Goal: Transaction & Acquisition: Purchase product/service

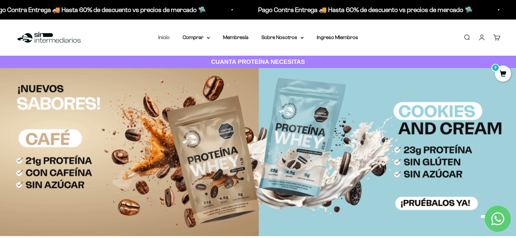
click at [163, 38] on link "Inicio" at bounding box center [163, 37] width 11 height 6
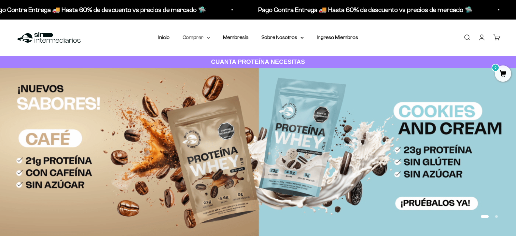
click at [194, 39] on summary "Comprar" at bounding box center [195, 37] width 27 height 8
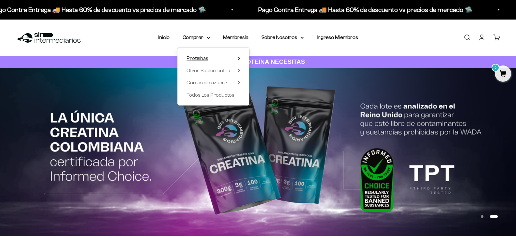
click at [239, 58] on icon at bounding box center [238, 58] width 1 height 3
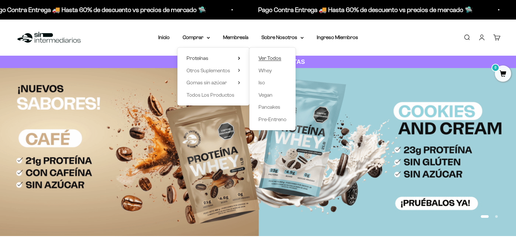
click at [272, 60] on span "Ver Todos" at bounding box center [269, 58] width 23 height 6
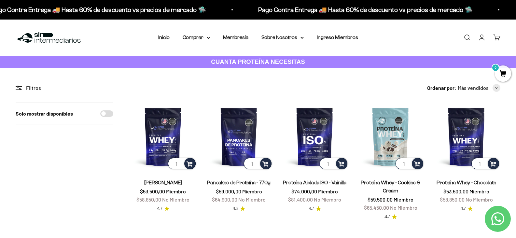
click at [18, 89] on icon at bounding box center [18, 89] width 4 height 1
click at [21, 87] on icon at bounding box center [21, 86] width 4 height 1
click at [19, 88] on icon at bounding box center [19, 88] width 7 height 5
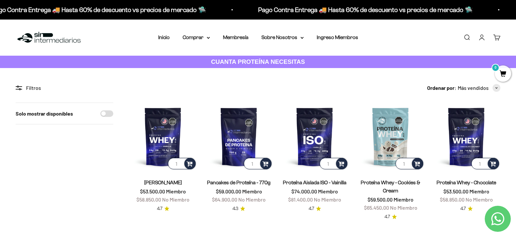
drag, startPoint x: 21, startPoint y: 92, endPoint x: 29, endPoint y: 73, distance: 20.9
click at [17, 90] on icon at bounding box center [19, 88] width 7 height 5
click at [18, 84] on div "Filtros" at bounding box center [65, 88] width 98 height 8
click at [17, 88] on icon at bounding box center [19, 88] width 7 height 5
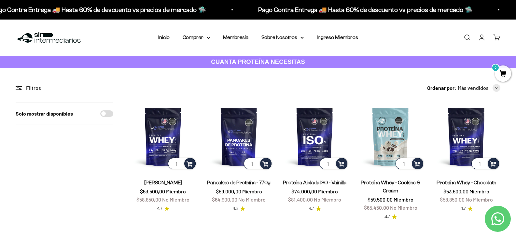
click at [16, 86] on icon at bounding box center [17, 86] width 2 height 1
click at [208, 41] on summary "Comprar" at bounding box center [195, 37] width 27 height 8
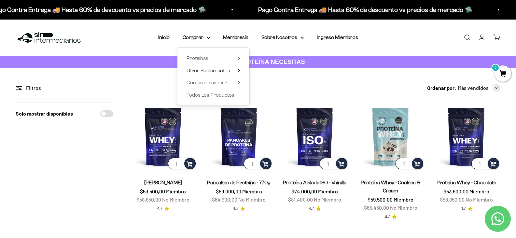
click at [233, 71] on summary "Otros Suplementos" at bounding box center [213, 70] width 54 height 8
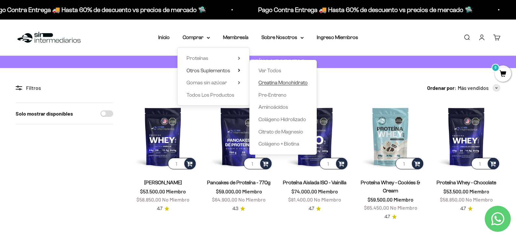
click at [287, 83] on span "Creatina Monohidrato" at bounding box center [282, 83] width 49 height 6
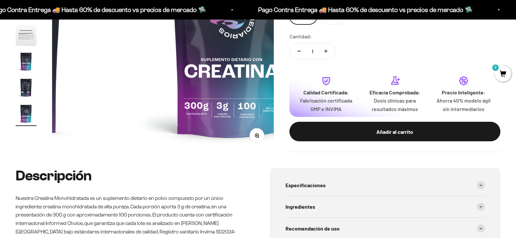
scroll to position [195, 0]
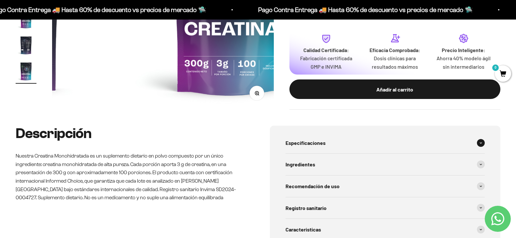
click at [309, 144] on span "Especificaciones" at bounding box center [305, 143] width 40 height 8
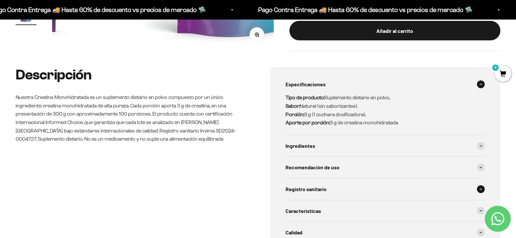
scroll to position [260, 0]
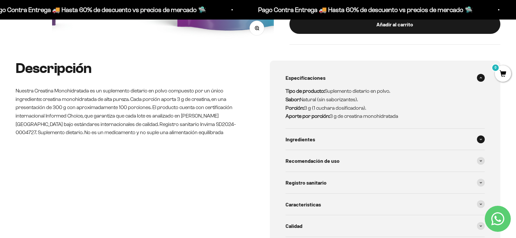
click at [304, 141] on span "Ingredientes" at bounding box center [300, 139] width 30 height 8
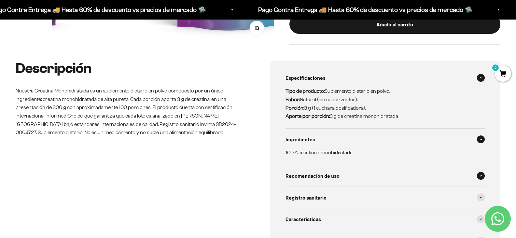
click at [308, 182] on div "Recomendación de uso" at bounding box center [384, 175] width 199 height 21
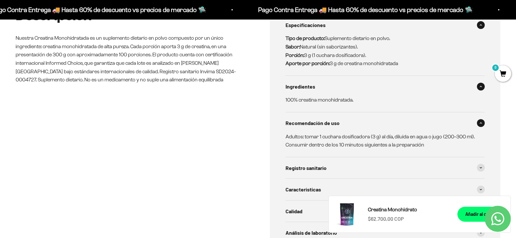
scroll to position [325, 0]
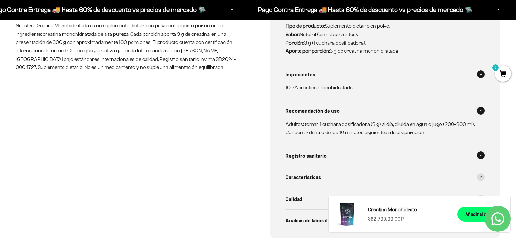
click at [339, 158] on div "Registro sanitario" at bounding box center [384, 155] width 199 height 21
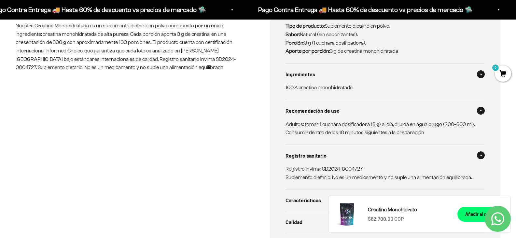
click at [307, 201] on span "Características" at bounding box center [302, 200] width 35 height 8
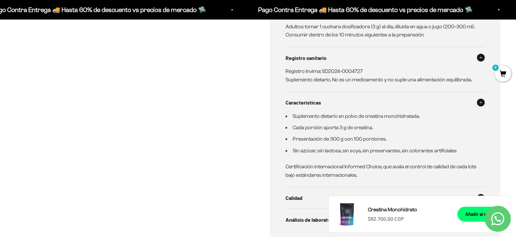
scroll to position [455, 0]
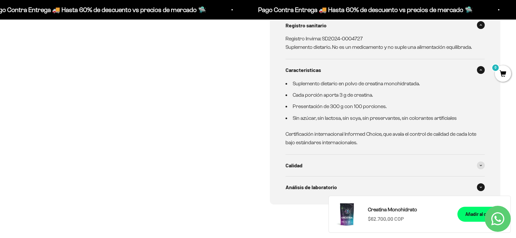
click at [306, 190] on span "Análisis de laboratorio" at bounding box center [310, 187] width 51 height 8
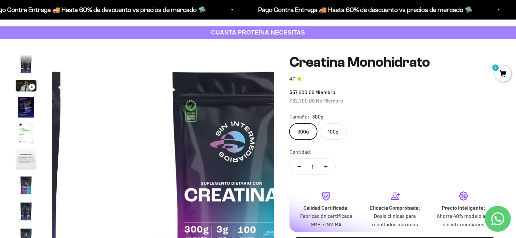
scroll to position [0, 0]
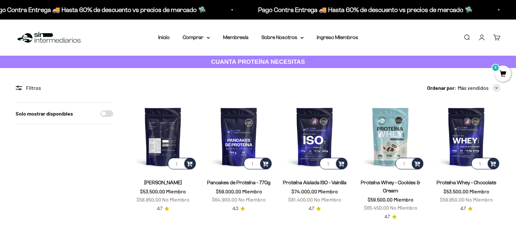
click at [164, 123] on img at bounding box center [163, 136] width 68 height 68
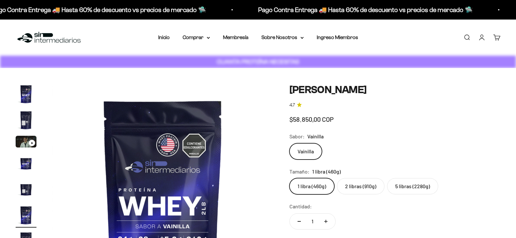
scroll to position [0, 1103]
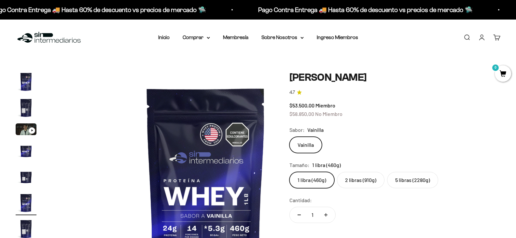
click at [366, 186] on label "2 libras (910g)" at bounding box center [360, 180] width 47 height 16
click at [289, 172] on input "2 libras (910g)" at bounding box center [289, 171] width 0 height 0
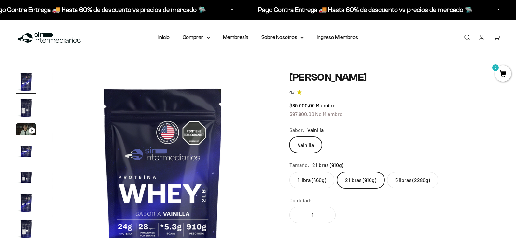
click at [424, 187] on label "5 libras (2280g)" at bounding box center [412, 180] width 51 height 16
click at [289, 172] on input "5 libras (2280g)" at bounding box center [289, 171] width 0 height 0
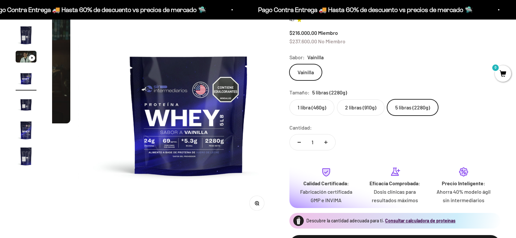
scroll to position [59, 0]
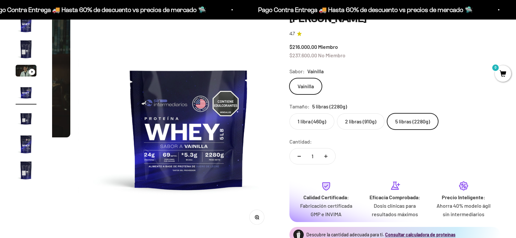
click at [27, 125] on img "Ir al artículo 5" at bounding box center [26, 118] width 21 height 21
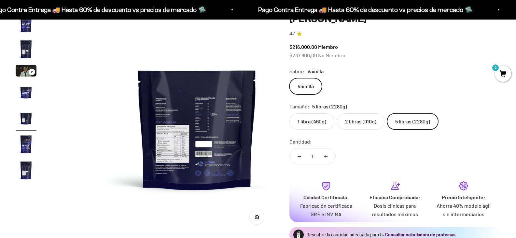
click at [27, 153] on img "Ir al artículo 6" at bounding box center [26, 144] width 21 height 21
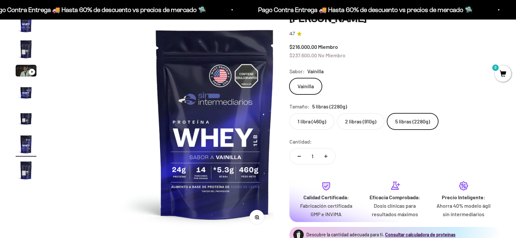
scroll to position [0, 1103]
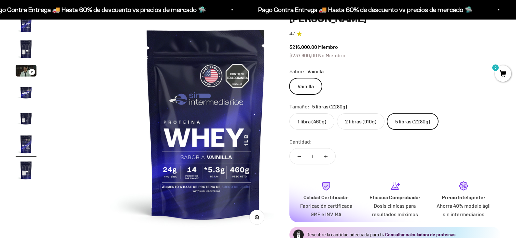
click at [316, 129] on label "1 libra (460g)" at bounding box center [311, 121] width 45 height 16
click at [289, 113] on input "1 libra (460g)" at bounding box center [289, 113] width 0 height 0
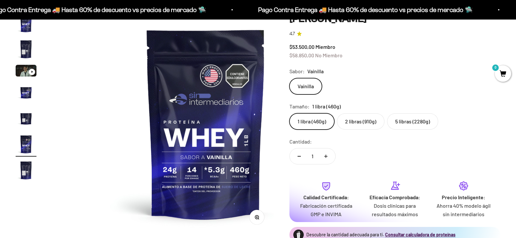
click at [359, 122] on label "2 libras (910g)" at bounding box center [360, 121] width 47 height 16
click at [289, 113] on input "2 libras (910g)" at bounding box center [289, 113] width 0 height 0
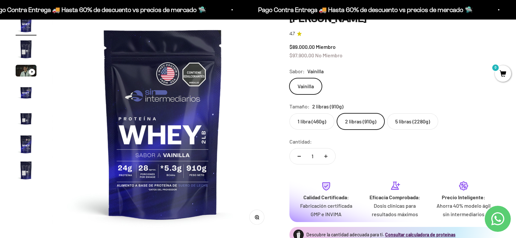
click at [258, 96] on img at bounding box center [163, 124] width 222 height 222
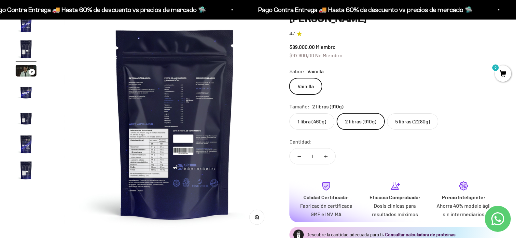
scroll to position [0, 221]
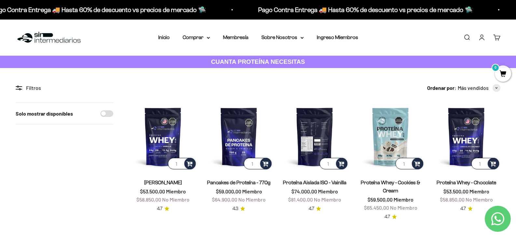
click at [318, 134] on img at bounding box center [314, 136] width 68 height 68
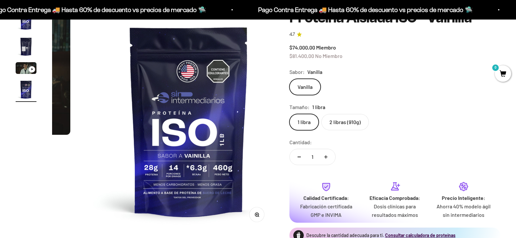
scroll to position [65, 0]
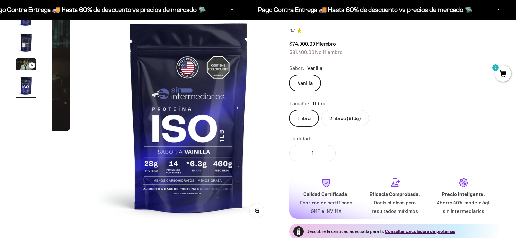
click at [357, 126] on label "2 libras (910g)" at bounding box center [344, 118] width 47 height 16
click at [289, 110] on input "2 libras (910g)" at bounding box center [289, 110] width 0 height 0
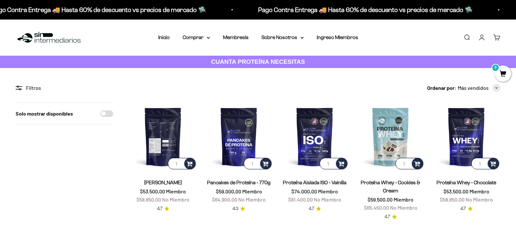
click at [183, 128] on img at bounding box center [163, 136] width 68 height 68
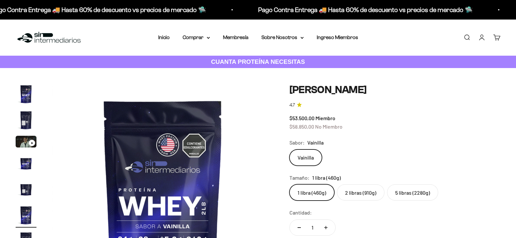
scroll to position [0, 1103]
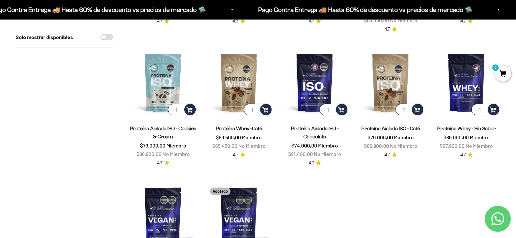
scroll to position [260, 0]
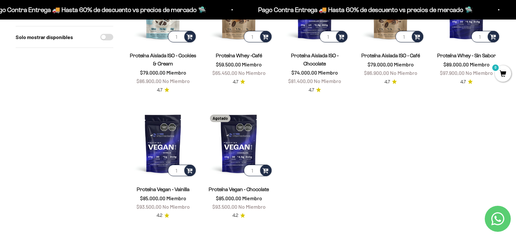
click at [152, 189] on link "Proteína Vegan - Vainilla" at bounding box center [163, 189] width 53 height 6
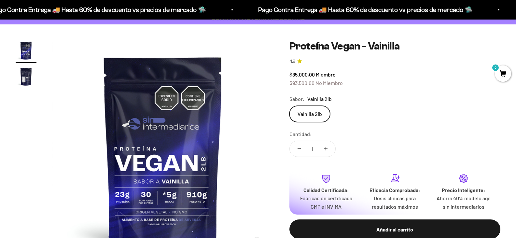
scroll to position [33, 0]
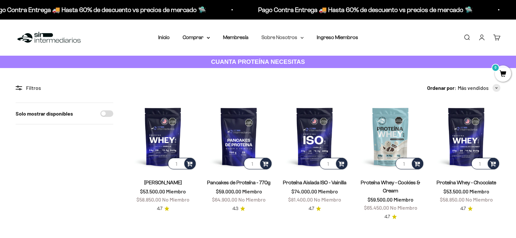
click at [284, 35] on summary "Sobre Nosotros" at bounding box center [282, 37] width 42 height 8
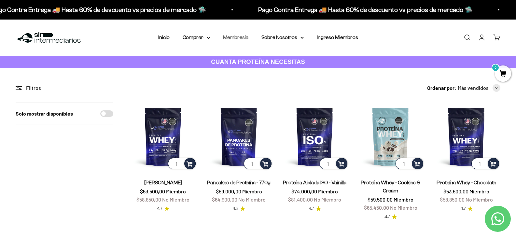
click at [238, 39] on link "Membresía" at bounding box center [235, 37] width 25 height 6
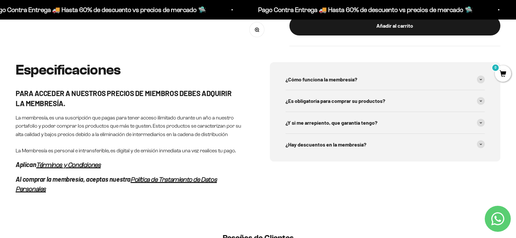
scroll to position [293, 0]
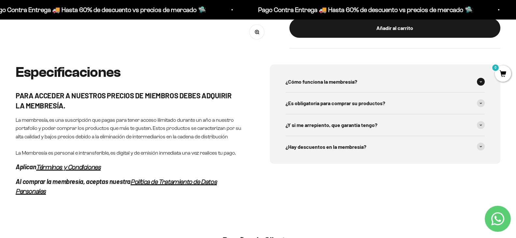
click at [324, 83] on span "¿Cómo funciona la membresía?" at bounding box center [321, 81] width 72 height 8
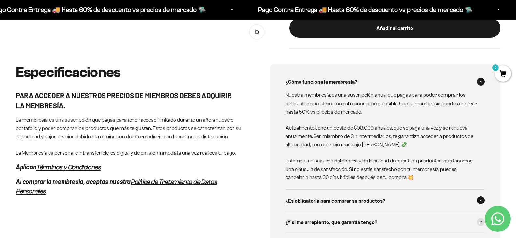
click at [320, 202] on span "¿Es obligatoría para comprar su productos?" at bounding box center [335, 200] width 100 height 8
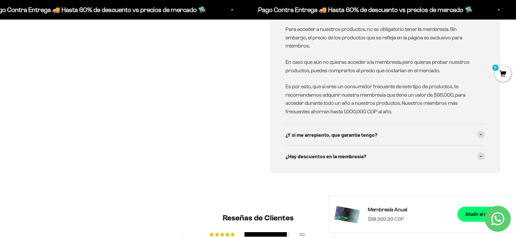
scroll to position [488, 0]
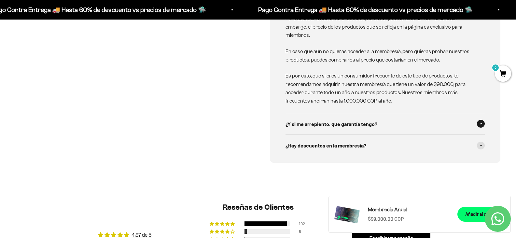
click at [316, 130] on div "¿Y si me arrepiento, que garantía tengo?" at bounding box center [384, 123] width 199 height 21
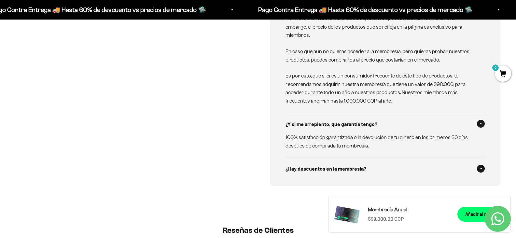
click at [310, 170] on span "¿Hay descuentos en la membresía?" at bounding box center [325, 168] width 81 height 8
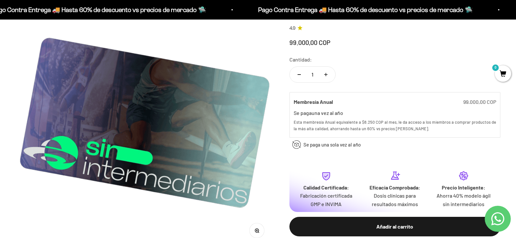
scroll to position [0, 0]
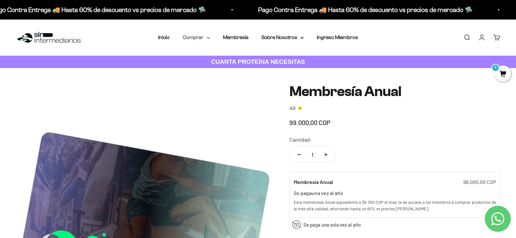
click at [205, 34] on summary "Comprar" at bounding box center [195, 37] width 27 height 8
click at [244, 47] on div "Proteínas Ver Todos Whey Iso Vegan" at bounding box center [213, 76] width 72 height 58
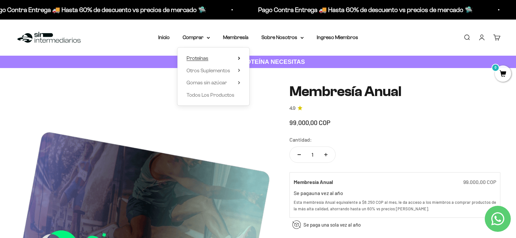
click at [223, 57] on summary "Proteínas" at bounding box center [213, 58] width 54 height 8
click at [273, 119] on span "Pre-Entreno" at bounding box center [272, 119] width 28 height 6
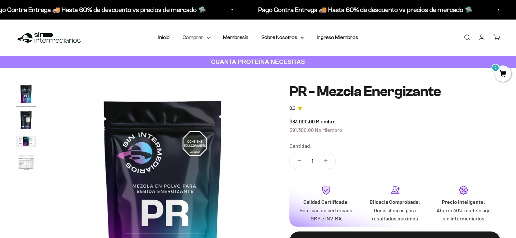
click at [209, 36] on summary "Comprar" at bounding box center [195, 37] width 27 height 8
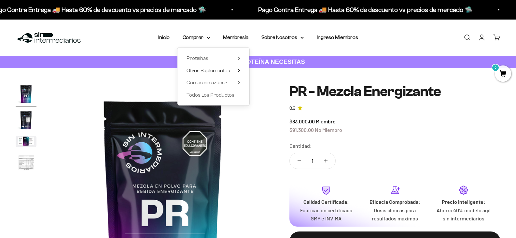
click at [239, 69] on icon at bounding box center [239, 70] width 2 height 3
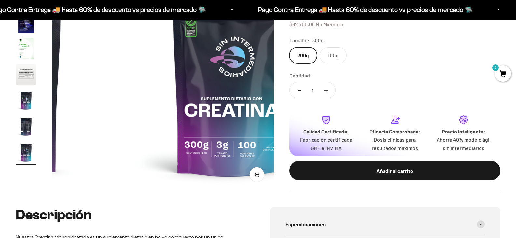
scroll to position [65, 0]
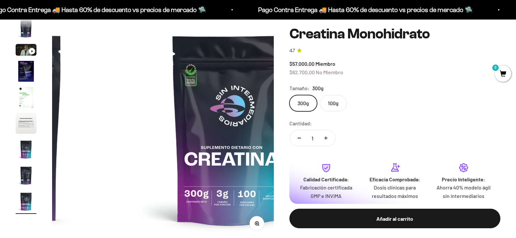
click at [346, 103] on label "100g" at bounding box center [332, 103] width 27 height 16
click at [289, 95] on input "100g" at bounding box center [289, 95] width 0 height 0
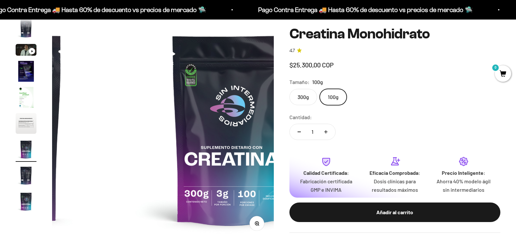
scroll to position [0, 1324]
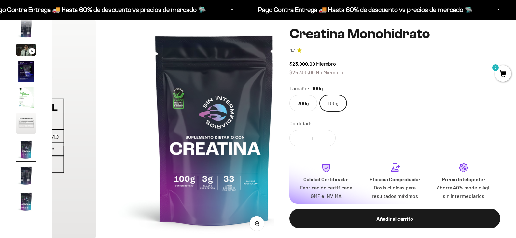
click at [297, 107] on div "300g 100g" at bounding box center [394, 103] width 211 height 16
click at [312, 103] on label "300g" at bounding box center [303, 103] width 28 height 16
click at [289, 95] on input "300g" at bounding box center [289, 95] width 0 height 0
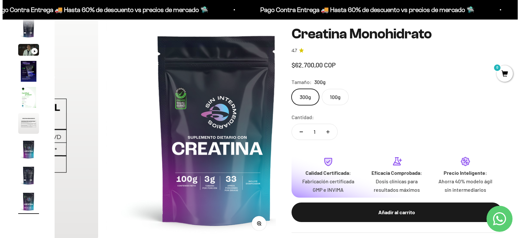
scroll to position [0, 1765]
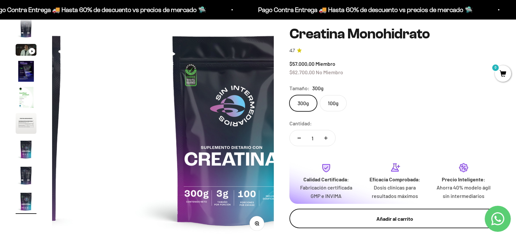
click at [390, 218] on div "Añadir al carrito" at bounding box center [394, 218] width 185 height 8
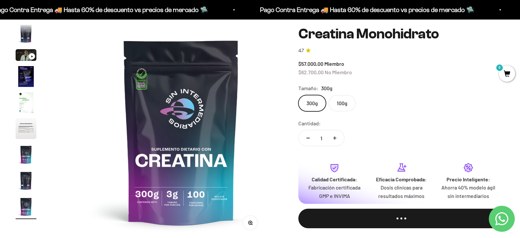
scroll to position [0, 1786]
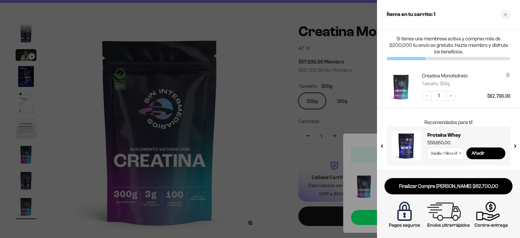
click at [458, 153] on select "Vainilla / 1 libra (460g) Vainilla / 2 libras (910g) Vainilla / 5 libras (2280g…" at bounding box center [446, 153] width 36 height 12
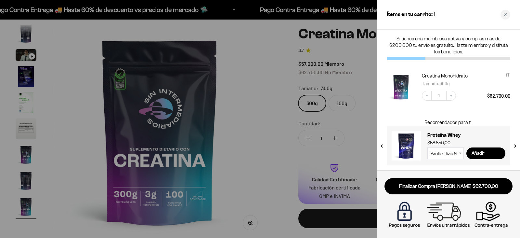
click at [461, 153] on icon at bounding box center [460, 153] width 2 height 1
click at [460, 153] on icon at bounding box center [460, 153] width 3 height 2
click at [459, 155] on select "Vainilla / 1 libra (460g) Vainilla / 2 libras (910g) Vainilla / 5 libras (2280g…" at bounding box center [446, 153] width 36 height 12
click at [428, 147] on select "Vainilla / 1 libra (460g) Vainilla / 2 libras (910g) Vainilla / 5 libras (2280g…" at bounding box center [446, 153] width 36 height 12
click at [485, 157] on input "Añadir" at bounding box center [486, 153] width 39 height 12
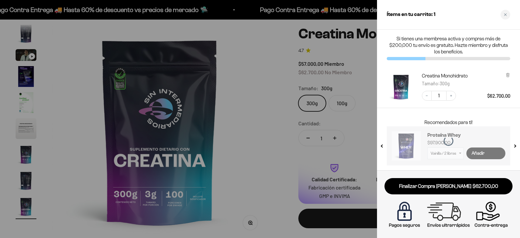
select select "42658509357265"
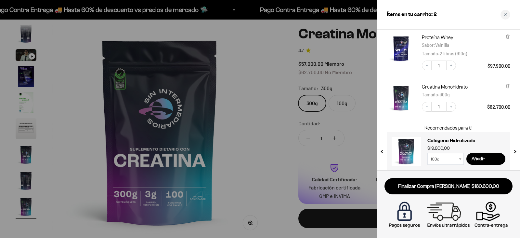
scroll to position [44, 0]
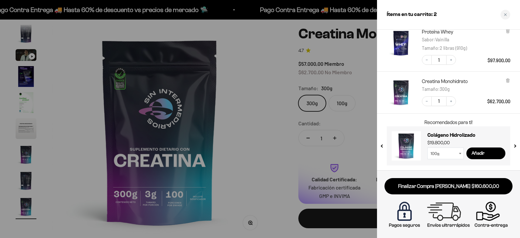
click at [409, 175] on div "Finalizar Compra Segura $160.600,00" at bounding box center [448, 204] width 143 height 68
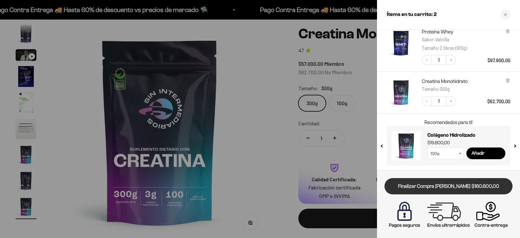
click at [412, 183] on link "Finalizar Compra [PERSON_NAME] $160.600,00" at bounding box center [449, 186] width 128 height 17
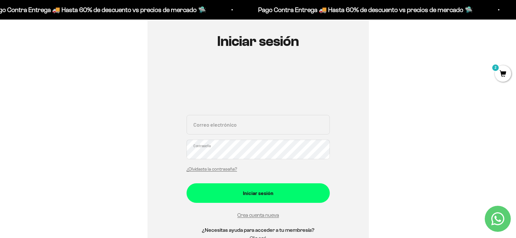
scroll to position [65, 0]
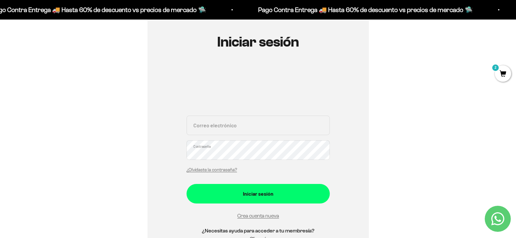
click at [182, 128] on div "Iniciar sesión Correo electrónico Contraseña ¿Olvidaste la contraseña? Iniciar …" at bounding box center [257, 142] width 221 height 252
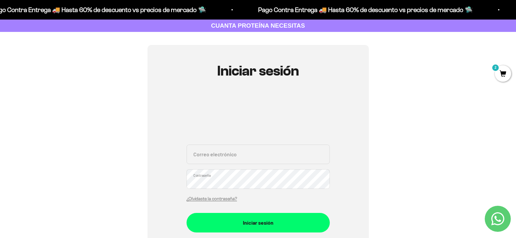
scroll to position [0, 0]
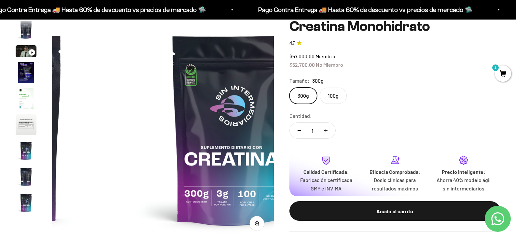
scroll to position [27, 0]
click at [22, 103] on img "Ir al artículo 5" at bounding box center [26, 97] width 21 height 21
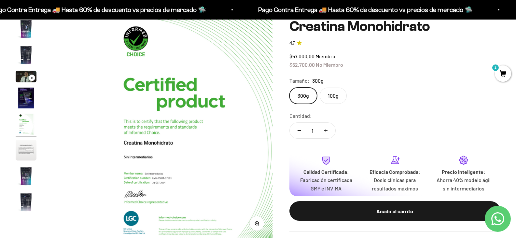
scroll to position [0, 883]
